Goal: Check status: Check status

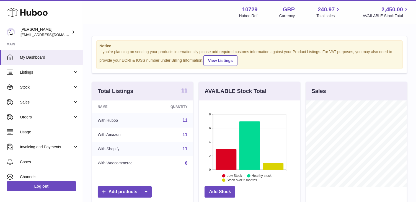
scroll to position [86, 101]
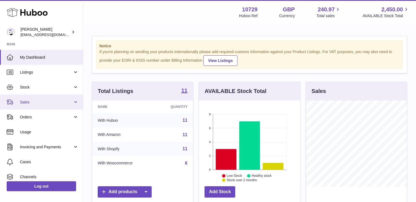
click at [42, 100] on span "Sales" at bounding box center [46, 102] width 53 height 5
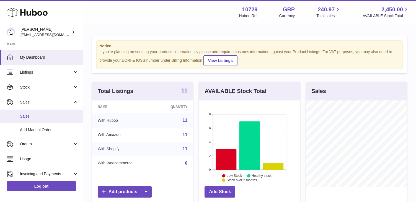
click at [44, 115] on span "Sales" at bounding box center [49, 116] width 59 height 5
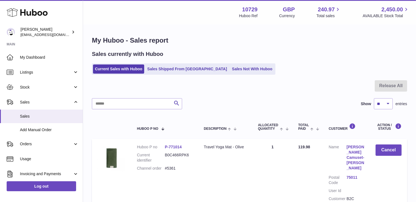
click at [255, 50] on div "My Huboo - Sales report Sales currently with Huboo Current Sales with Huboo Sal…" at bounding box center [249, 159] width 333 height 268
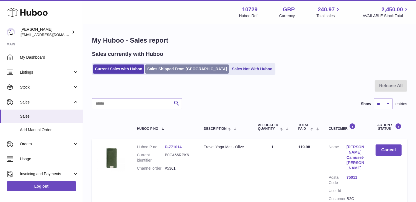
click at [167, 66] on link "Sales Shipped From [GEOGRAPHIC_DATA]" at bounding box center [187, 69] width 84 height 9
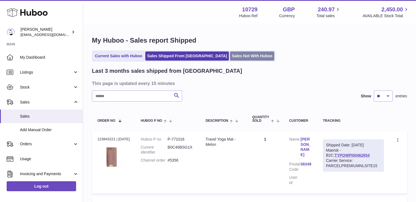
click at [230, 55] on link "Sales Not With Huboo" at bounding box center [252, 56] width 44 height 9
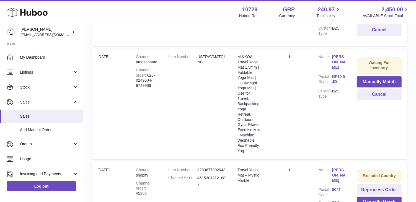
scroll to position [170, 0]
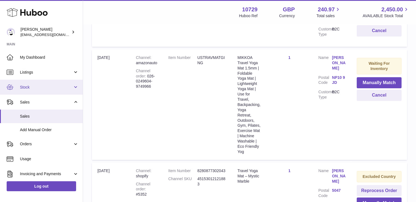
click at [68, 86] on span "Stock" at bounding box center [46, 87] width 53 height 5
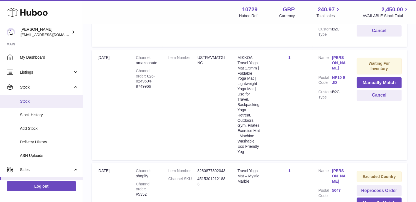
click at [62, 102] on span "Stock" at bounding box center [49, 101] width 59 height 5
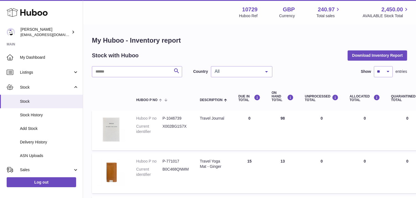
click at [228, 73] on span "All" at bounding box center [238, 72] width 48 height 6
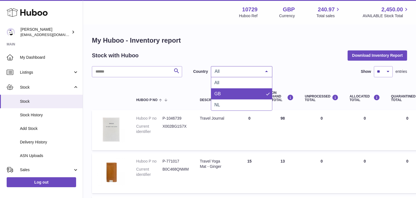
click at [231, 94] on span "GB" at bounding box center [241, 93] width 61 height 11
